Goal: Find specific page/section: Find specific page/section

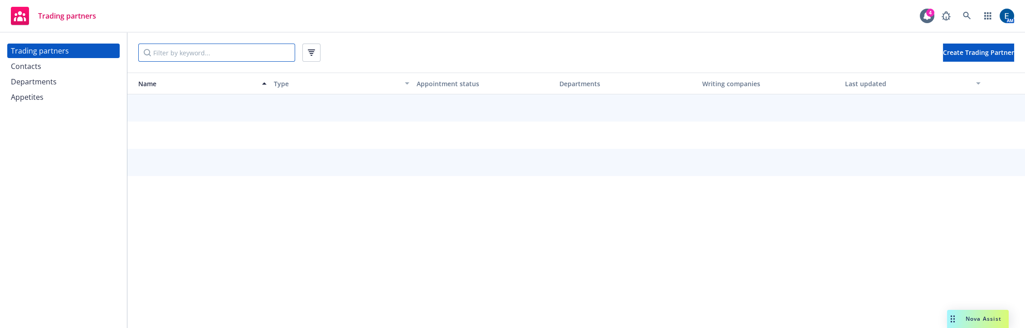
click at [221, 48] on input "Filter by keyword..." at bounding box center [216, 53] width 157 height 18
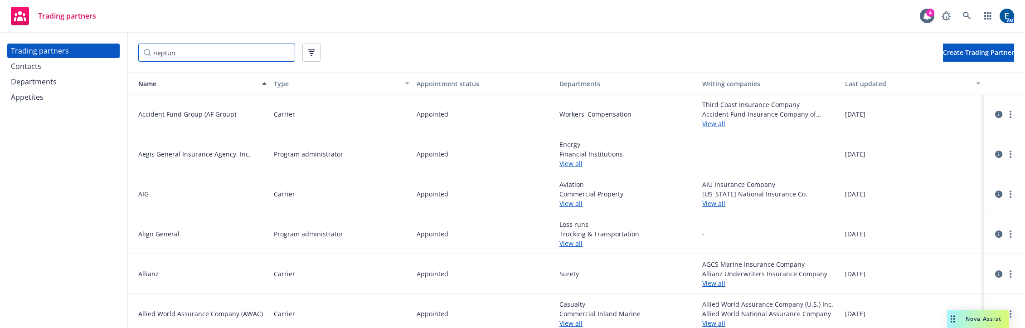
type input "neptune"
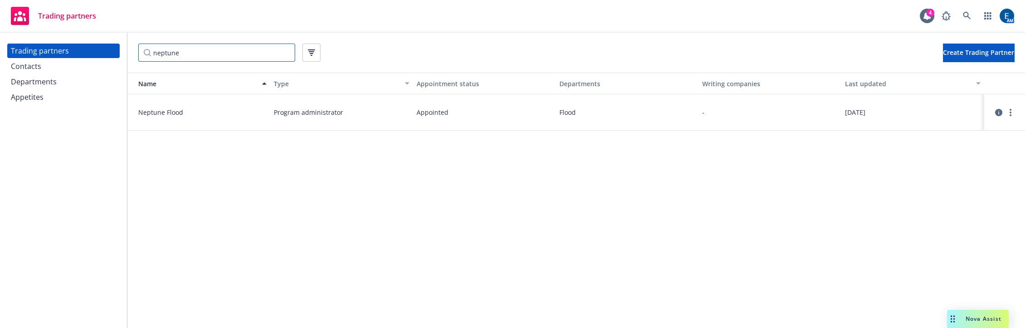
drag, startPoint x: 210, startPoint y: 52, endPoint x: 109, endPoint y: 45, distance: 101.3
click at [109, 45] on div "Trading partners Contacts Departments Appetites neptune Create Trading Partner …" at bounding box center [512, 180] width 1025 height 295
type input "palomar"
click at [995, 109] on icon "circleInformation" at bounding box center [998, 112] width 7 height 7
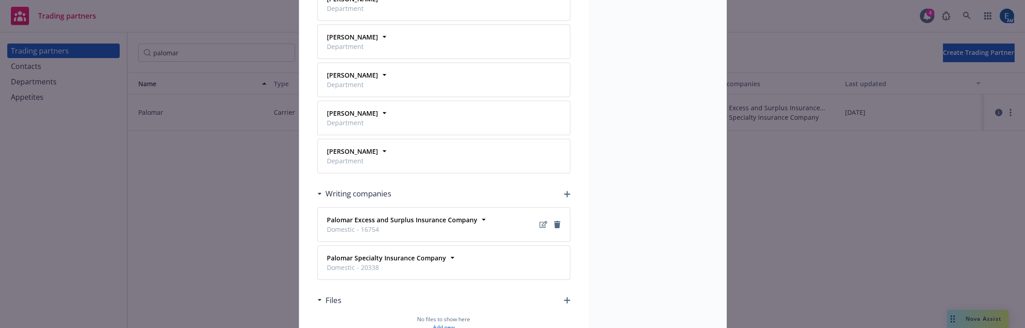
scroll to position [398, 0]
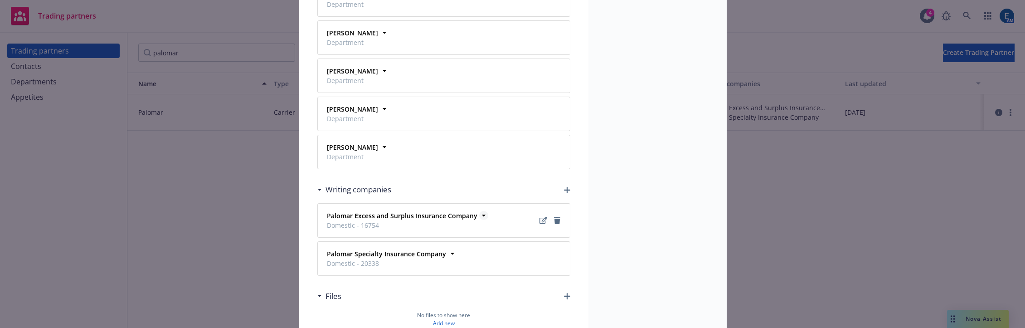
click at [367, 211] on strong "Palomar Excess and Surplus Insurance Company" at bounding box center [402, 215] width 150 height 9
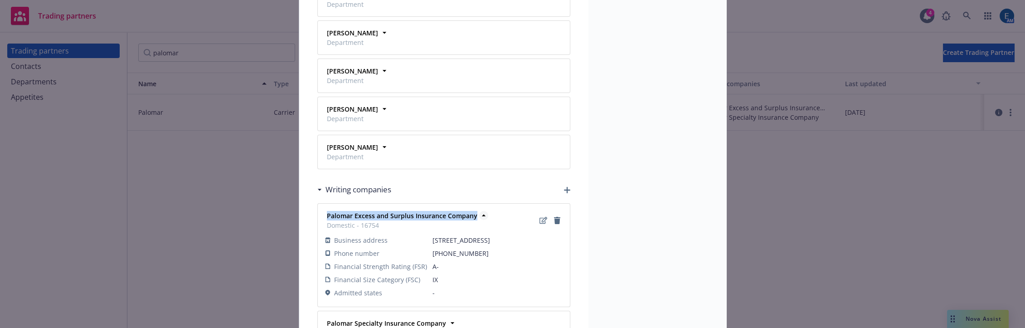
drag, startPoint x: 471, startPoint y: 161, endPoint x: 325, endPoint y: 160, distance: 146.9
click at [325, 209] on div "Palomar Excess and Surplus Insurance Company Domestic - 16754" at bounding box center [401, 220] width 156 height 23
copy strong "Palomar Excess and Surplus Insurance Company"
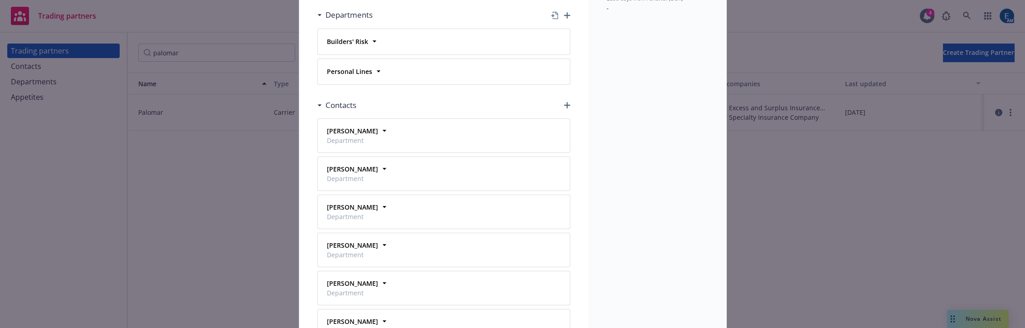
scroll to position [151, 0]
